Goal: Book appointment/travel/reservation

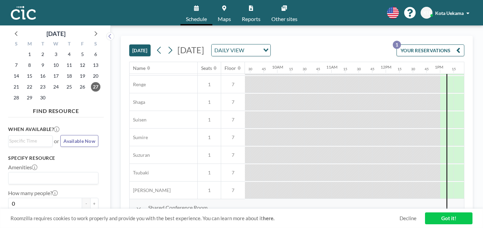
scroll to position [368, 511]
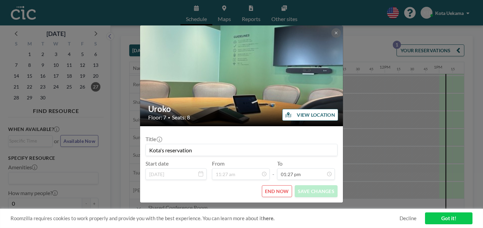
click at [270, 171] on form "Title Kota's reservation Start date [DATE] From 11:27 am - To 01:27 pm 12:00 am…" at bounding box center [241, 164] width 203 height 76
click at [271, 185] on button "END NOW" at bounding box center [277, 191] width 30 height 12
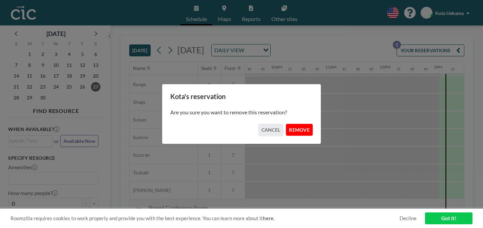
click at [292, 124] on button "REMOVE" at bounding box center [299, 130] width 27 height 12
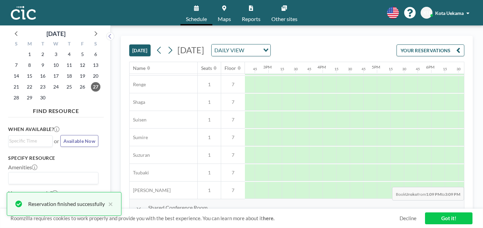
drag, startPoint x: 270, startPoint y: 165, endPoint x: 485, endPoint y: 171, distance: 215.4
click at [483, 171] on html "Schedule Maps Reports Other sites English Polski 日本語 Española KU [GEOGRAPHIC_DA…" at bounding box center [241, 114] width 483 height 228
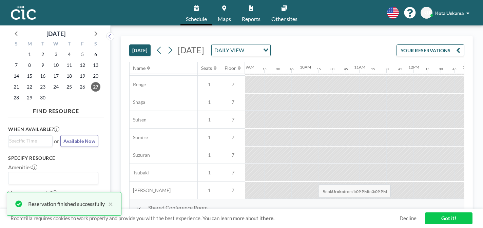
scroll to position [368, 447]
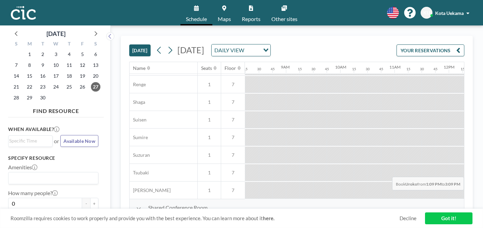
click at [473, 161] on div "[DATE] [DATE] DAILY VIEW Loading... YOUR RESERVATIONS Name Seats Floor 12AM 15 …" at bounding box center [297, 127] width 352 height 182
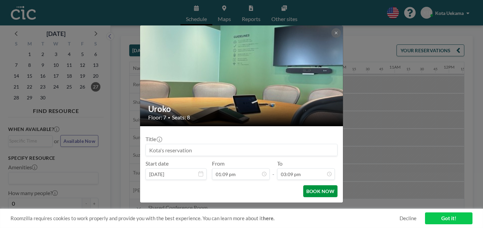
click at [315, 185] on button "BOOK NOW" at bounding box center [320, 191] width 34 height 12
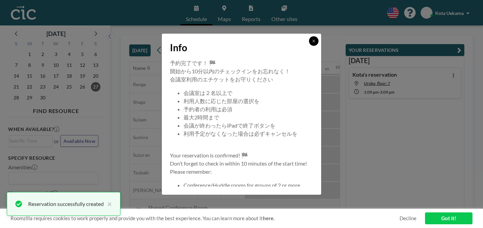
click at [312, 43] on icon at bounding box center [314, 41] width 4 height 4
